Goal: Task Accomplishment & Management: Manage account settings

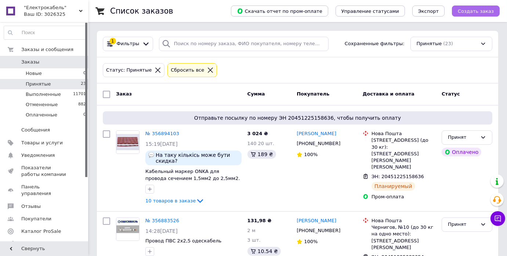
click at [470, 8] on span "Создать заказ" at bounding box center [476, 11] width 36 height 6
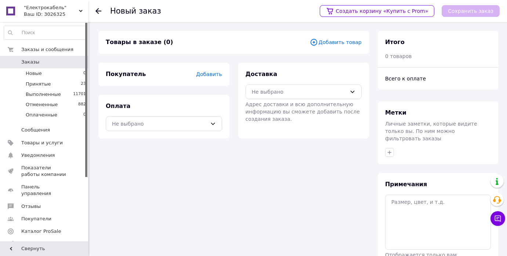
click at [340, 44] on span "Добавить товар" at bounding box center [336, 42] width 52 height 8
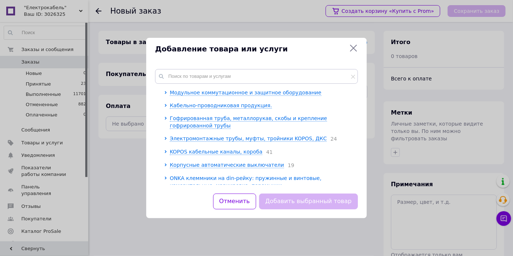
scroll to position [133, 0]
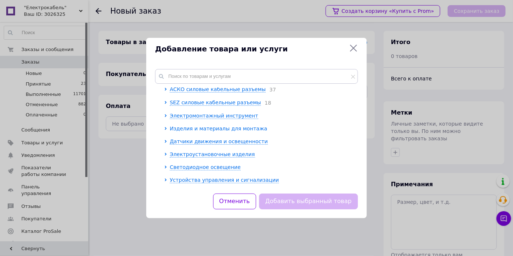
click at [165, 129] on icon at bounding box center [165, 128] width 3 height 3
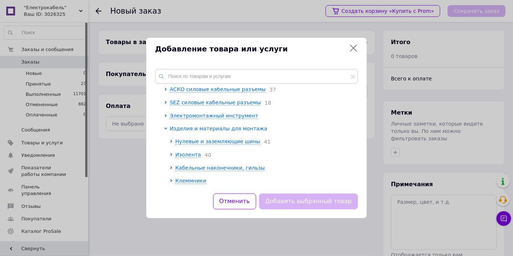
scroll to position [167, 0]
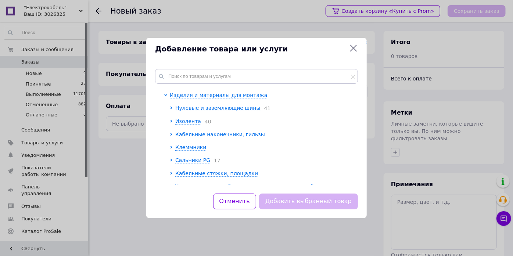
click at [170, 136] on icon at bounding box center [171, 134] width 3 height 3
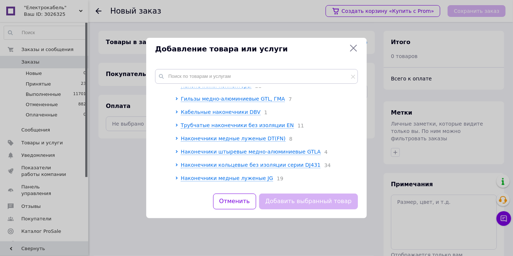
scroll to position [434, 0]
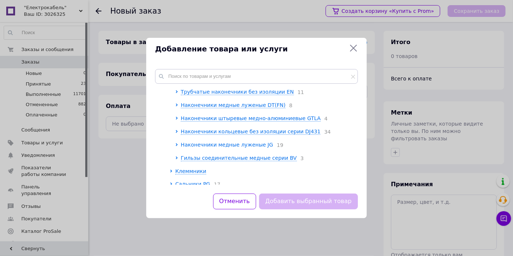
click at [177, 146] on icon at bounding box center [176, 144] width 3 height 3
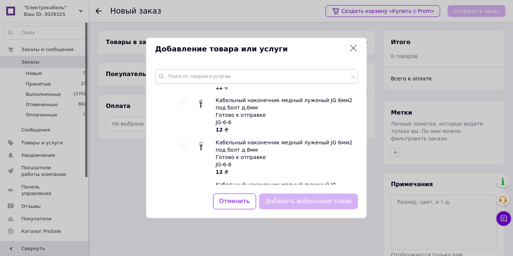
scroll to position [534, 0]
click at [184, 147] on input "checkbox" at bounding box center [183, 145] width 5 height 5
checkbox input "true"
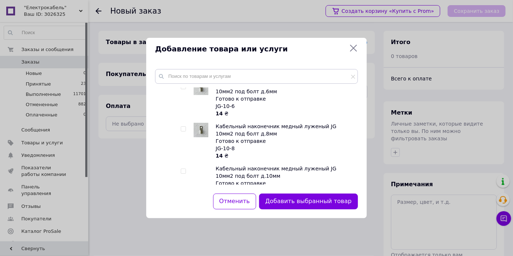
scroll to position [668, 0]
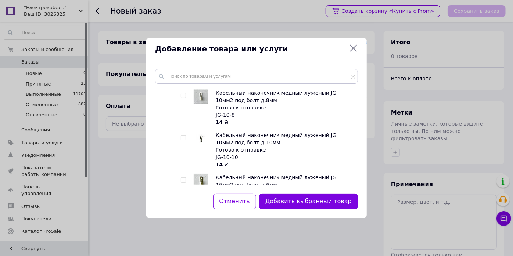
click at [184, 140] on input "checkbox" at bounding box center [183, 138] width 5 height 5
checkbox input "true"
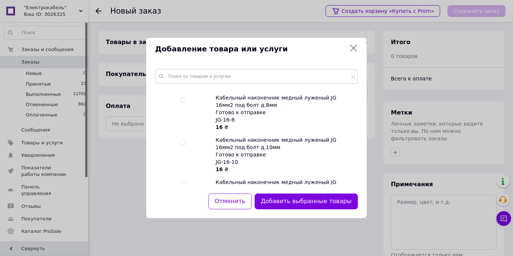
scroll to position [801, 0]
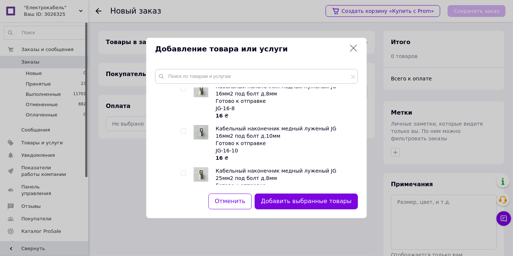
click at [183, 134] on input "checkbox" at bounding box center [183, 131] width 5 height 5
checkbox input "true"
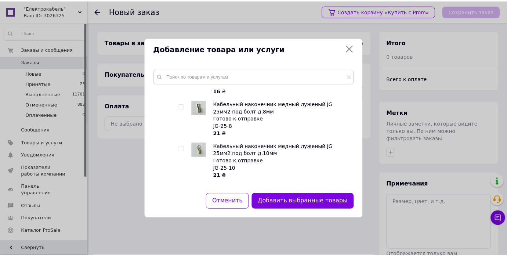
scroll to position [902, 0]
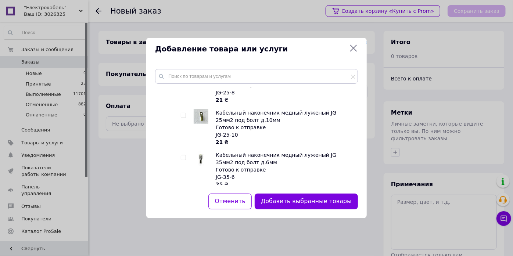
click at [185, 118] on input "checkbox" at bounding box center [183, 115] width 5 height 5
checkbox input "true"
click at [304, 199] on button "Добавить выбранные товары" at bounding box center [306, 202] width 103 height 16
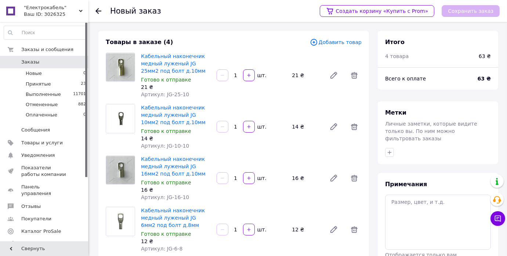
click at [236, 76] on input "1" at bounding box center [236, 76] width 12 height 6
type input "20"
click at [238, 128] on input "1" at bounding box center [236, 127] width 12 height 6
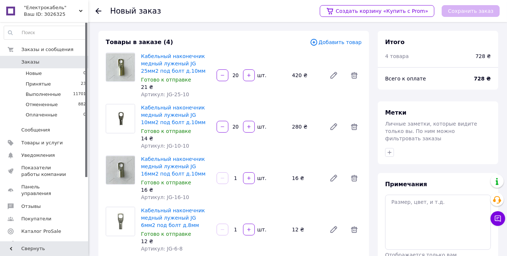
type input "20"
click at [239, 182] on div "1" at bounding box center [235, 178] width 13 height 7
click at [240, 178] on input "1" at bounding box center [236, 179] width 12 height 6
type input "25"
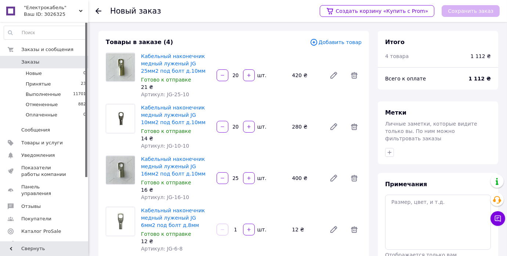
click at [239, 232] on input "1" at bounding box center [236, 230] width 12 height 6
type input "40"
click at [233, 199] on div "Кабельный наконечник медный луженый JG 16мм2 под болт д.10мм Готово к отправке …" at bounding box center [251, 178] width 227 height 48
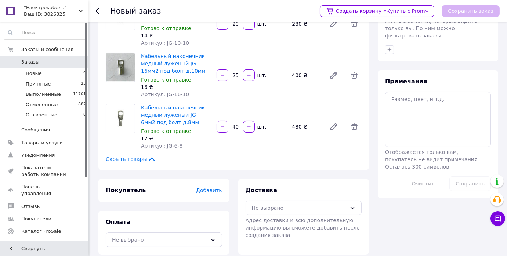
scroll to position [110, 0]
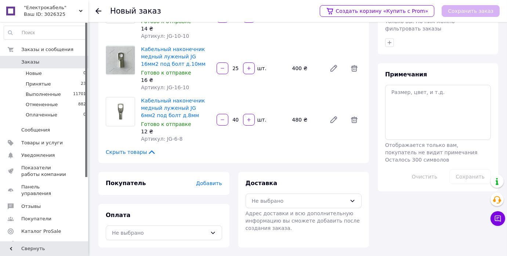
click at [210, 184] on span "Добавить" at bounding box center [209, 183] width 26 height 6
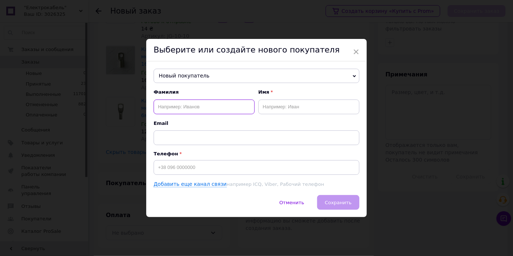
click at [184, 107] on input "text" at bounding box center [204, 107] width 101 height 15
type input "Мігаленко"
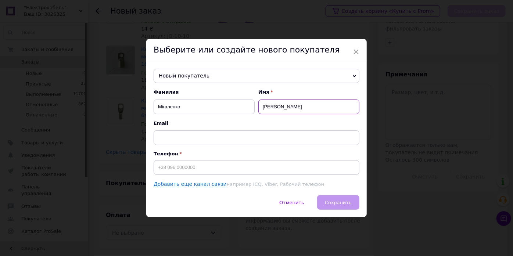
type input "Андрій"
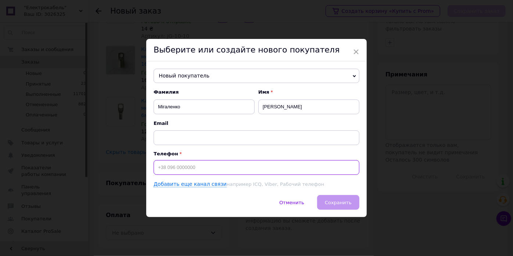
click at [181, 173] on input at bounding box center [257, 167] width 206 height 15
type input "+380960078059"
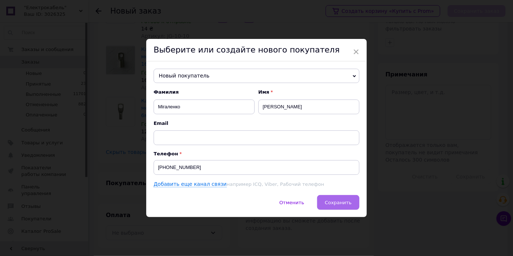
click at [337, 200] on span "Сохранить" at bounding box center [338, 203] width 27 height 6
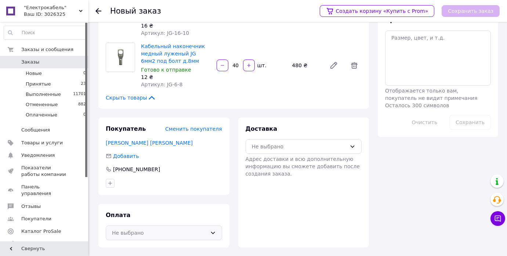
click at [149, 234] on div "Не выбрано" at bounding box center [159, 233] width 95 height 8
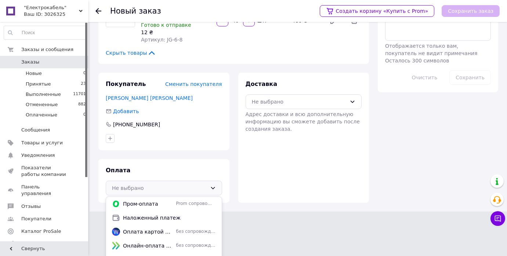
scroll to position [213, 0]
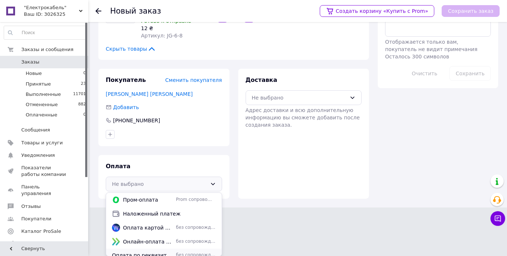
click at [145, 252] on span "Оплата по реквизитам ФОП [PERSON_NAME], IBAN: [FINANCIAL_ID]" at bounding box center [142, 255] width 61 height 7
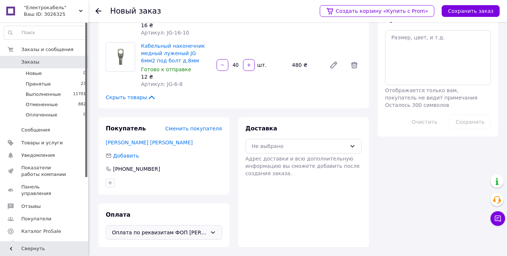
scroll to position [164, 0]
click at [282, 144] on div "Не выбрано" at bounding box center [299, 147] width 95 height 8
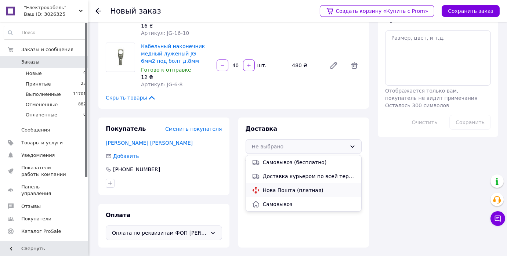
click at [284, 192] on span "Нова Пошта (платная)" at bounding box center [309, 190] width 93 height 7
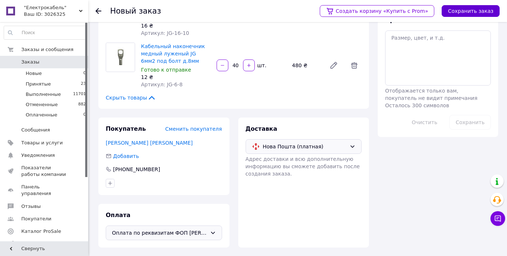
click at [474, 12] on button "Сохранить заказ" at bounding box center [471, 11] width 58 height 12
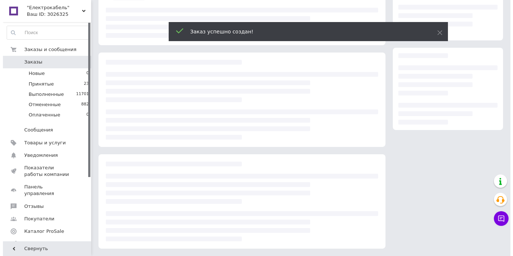
scroll to position [164, 0]
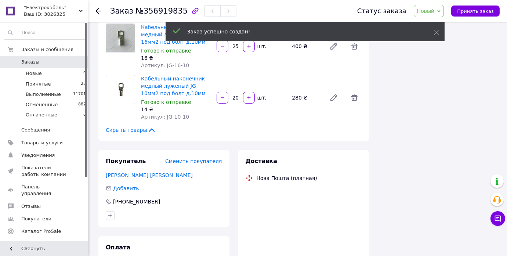
click at [474, 12] on span "Принять заказ" at bounding box center [475, 11] width 37 height 6
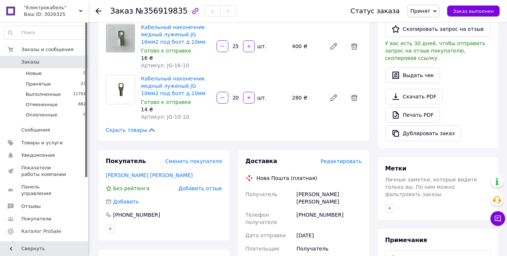
click at [342, 160] on span "Редактировать" at bounding box center [341, 161] width 41 height 6
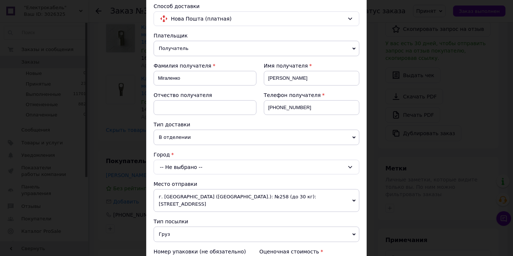
scroll to position [67, 0]
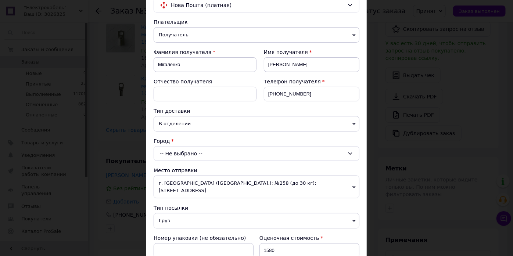
click at [174, 153] on div "-- Не выбрано --" at bounding box center [257, 153] width 206 height 15
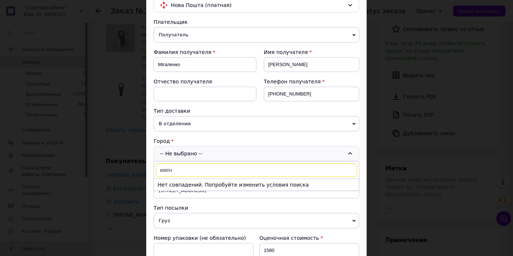
click at [162, 171] on input "кмен" at bounding box center [256, 169] width 201 height 13
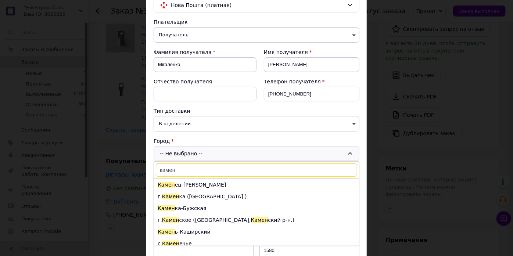
click at [193, 168] on input "камен" at bounding box center [256, 169] width 201 height 13
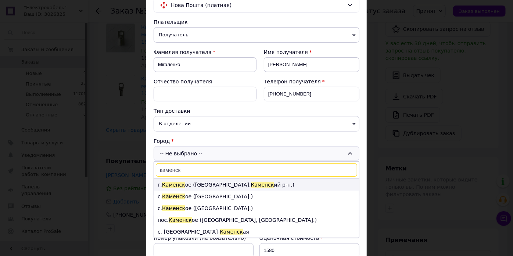
type input "каменск"
click at [173, 183] on span "Каменск" at bounding box center [173, 185] width 23 height 6
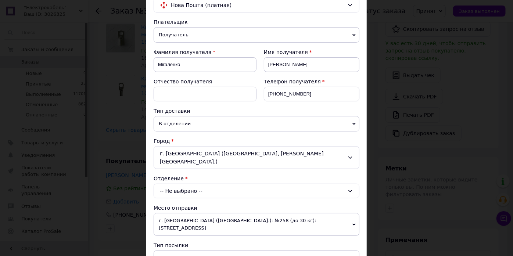
click at [173, 184] on div "-- Не выбрано --" at bounding box center [257, 191] width 206 height 15
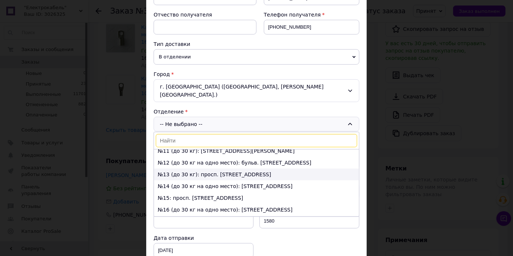
scroll to position [133, 0]
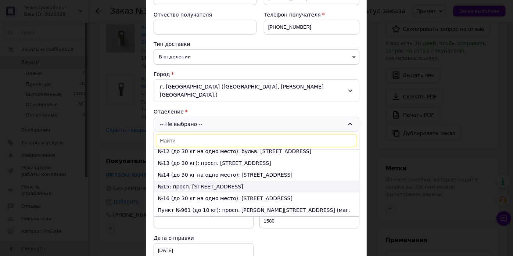
click at [174, 181] on li "№15: просп. Гимназический, 44А" at bounding box center [256, 187] width 205 height 12
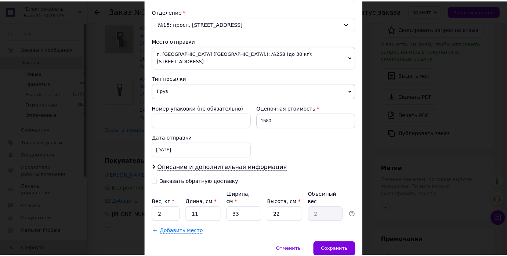
scroll to position [242, 0]
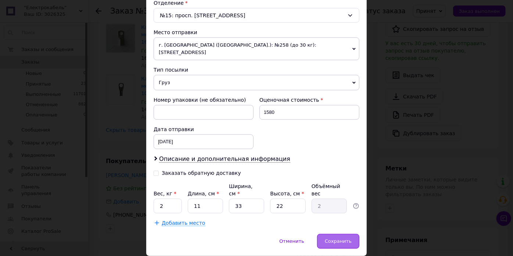
click at [336, 238] on span "Сохранить" at bounding box center [338, 241] width 27 height 6
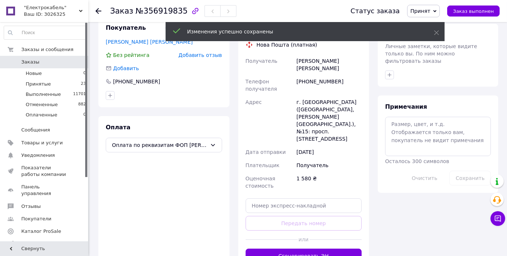
scroll to position [298, 0]
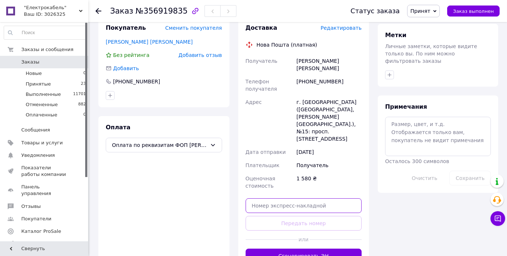
click at [299, 198] on input "text" at bounding box center [304, 205] width 116 height 15
paste input "20451225338249"
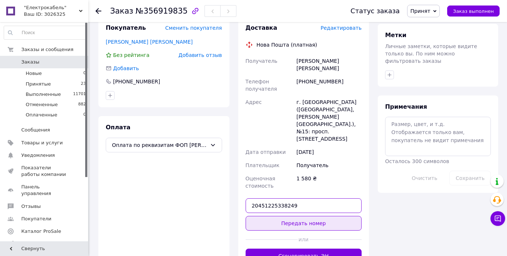
type input "20451225338249"
click at [295, 216] on button "Передать номер" at bounding box center [304, 223] width 116 height 15
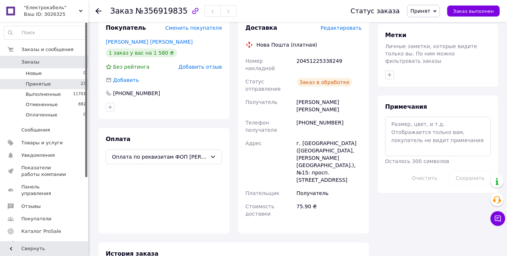
click at [49, 81] on li "Принятые 23" at bounding box center [45, 84] width 90 height 10
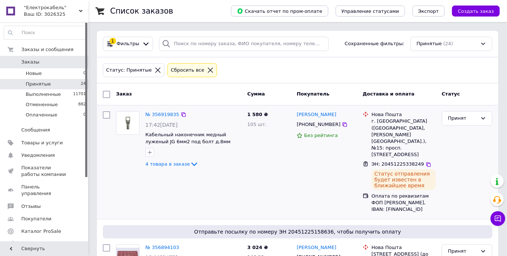
click at [269, 158] on div "1 580 ₴ 105 шт." at bounding box center [270, 161] width 50 height 107
click at [245, 197] on div "1 580 ₴ 105 шт." at bounding box center [270, 161] width 50 height 107
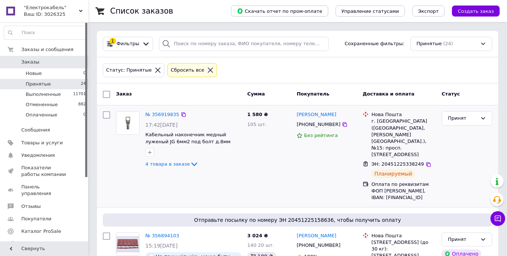
click at [224, 195] on div "№ 356919835 17:42, 12.08.2025 Кабельный наконечник медный луженый JG 6мм2 под б…" at bounding box center [179, 156] width 132 height 96
click at [277, 158] on div "1 580 ₴ 105 шт." at bounding box center [270, 156] width 50 height 96
click at [254, 165] on div "1 580 ₴ 105 шт." at bounding box center [270, 156] width 50 height 96
